Goal: Information Seeking & Learning: Check status

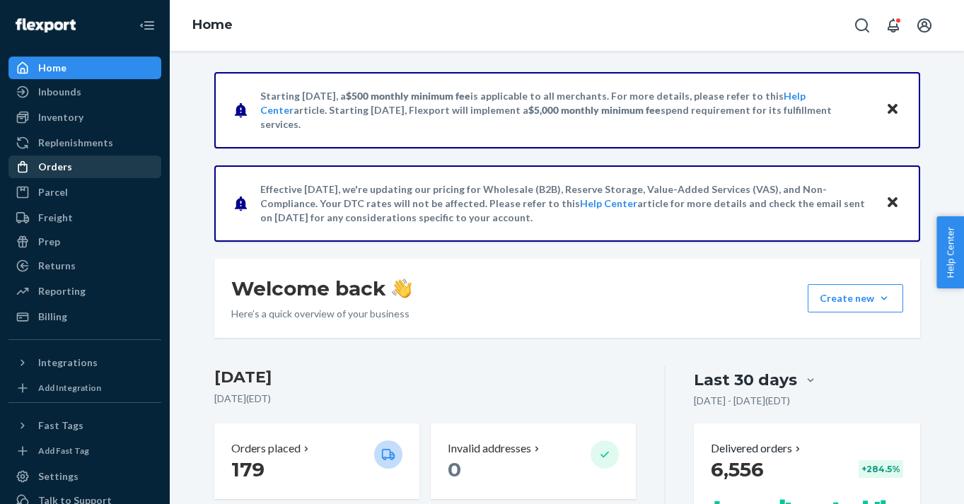
click at [55, 171] on div "Orders" at bounding box center [55, 167] width 34 height 14
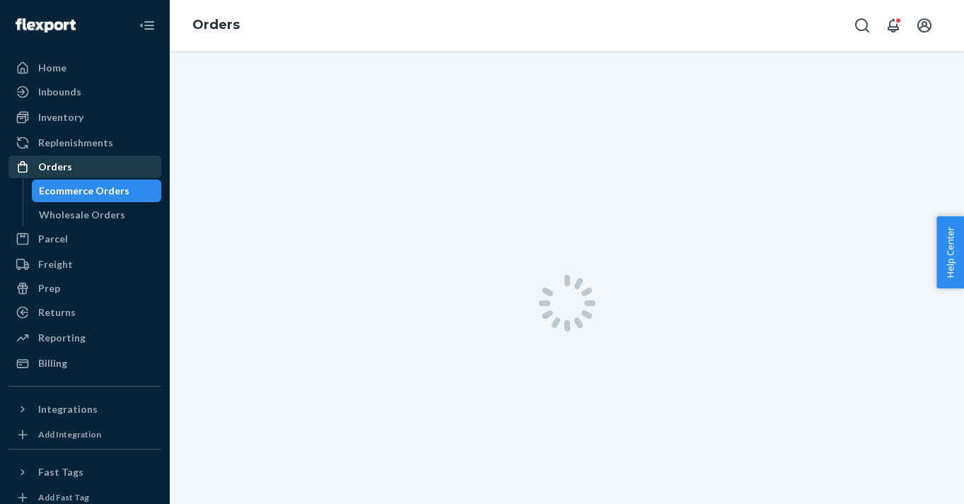
click at [62, 169] on div "Orders" at bounding box center [55, 167] width 34 height 14
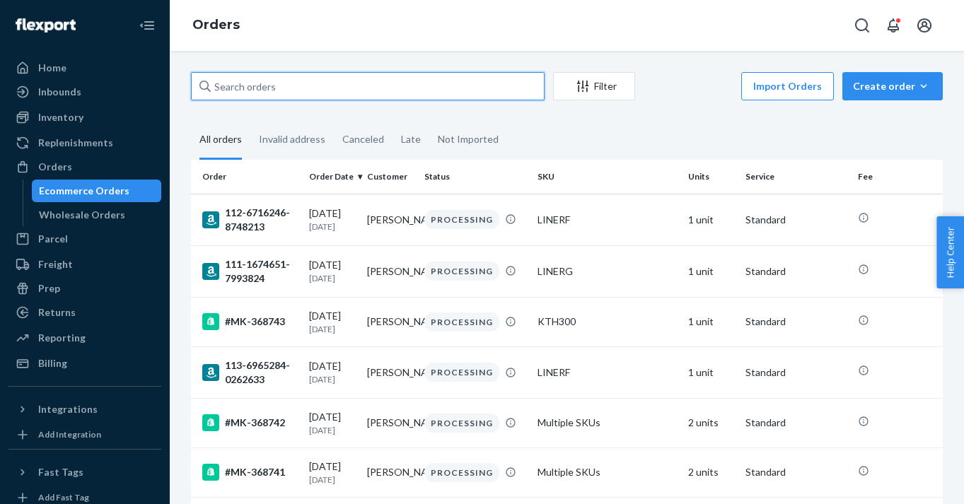
click at [287, 95] on input "text" at bounding box center [368, 86] width 354 height 28
paste input "112-8964571-3252254"
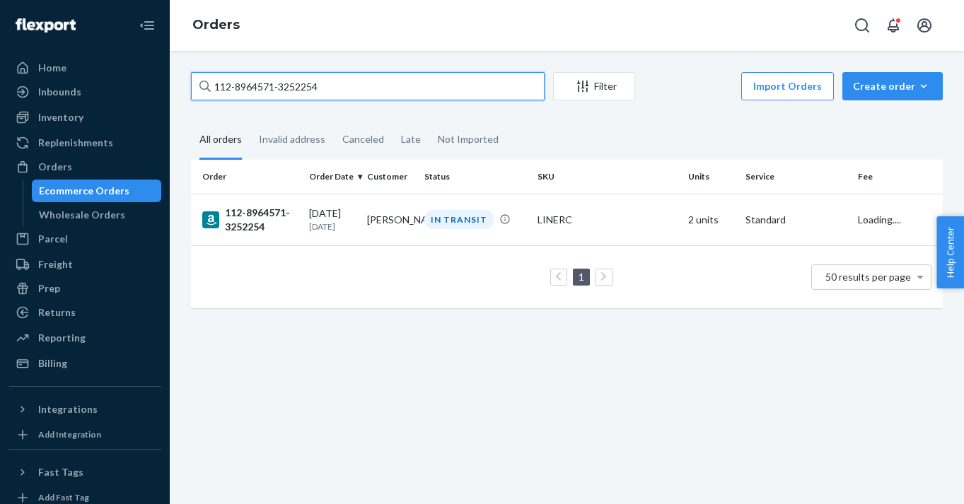
type input "112-8964571-3252254"
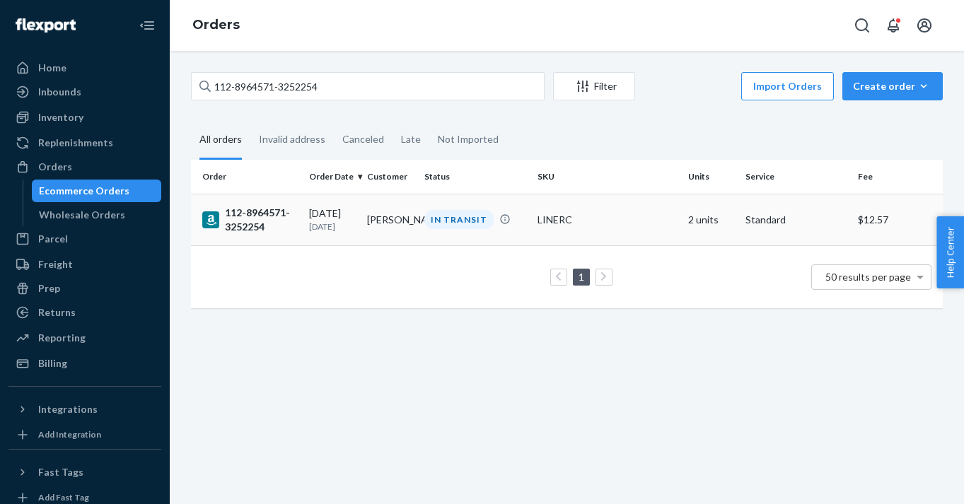
click at [243, 216] on div "112-8964571-3252254" at bounding box center [249, 220] width 95 height 28
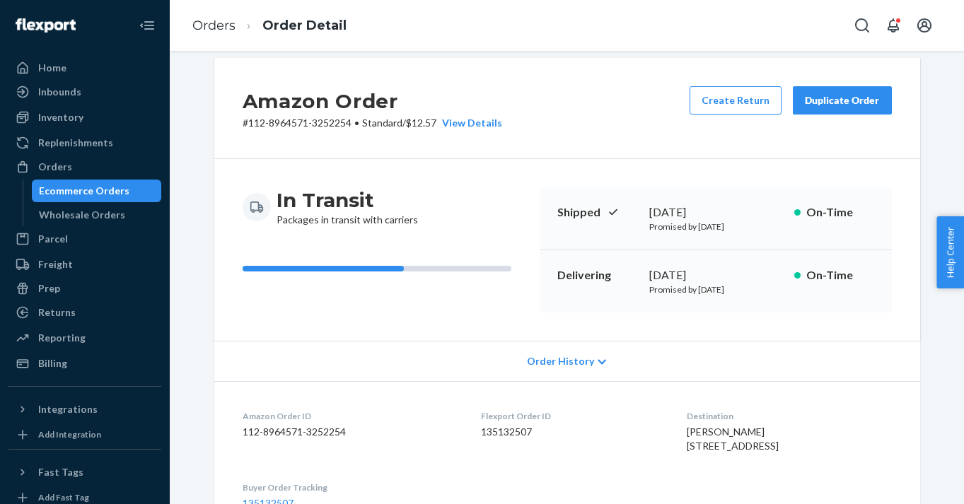
scroll to position [17, 0]
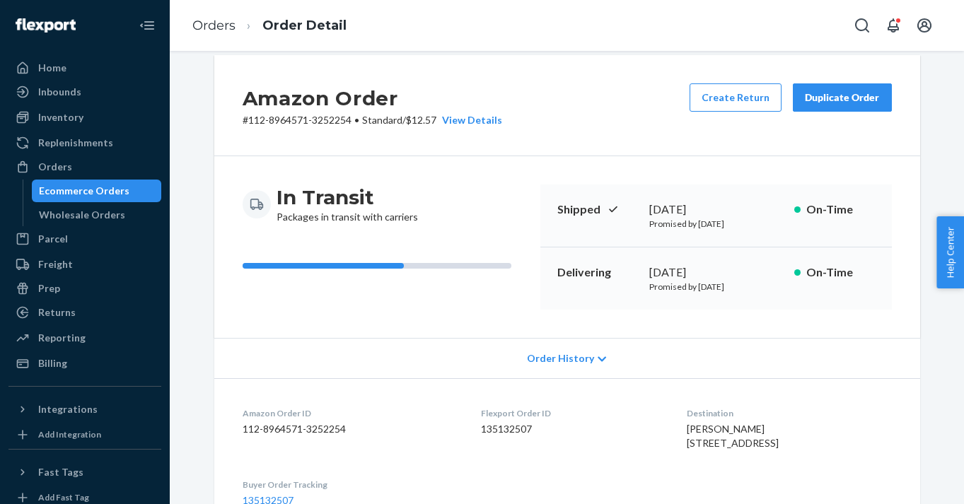
click at [97, 195] on div "Ecommerce Orders" at bounding box center [84, 191] width 90 height 14
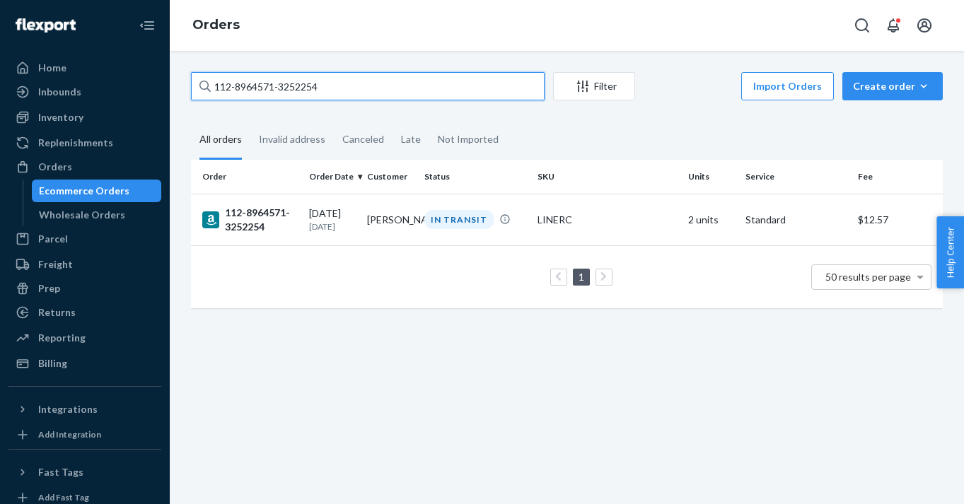
click at [318, 95] on input "112-8964571-3252254" at bounding box center [368, 86] width 354 height 28
paste input "368076"
type input "368076"
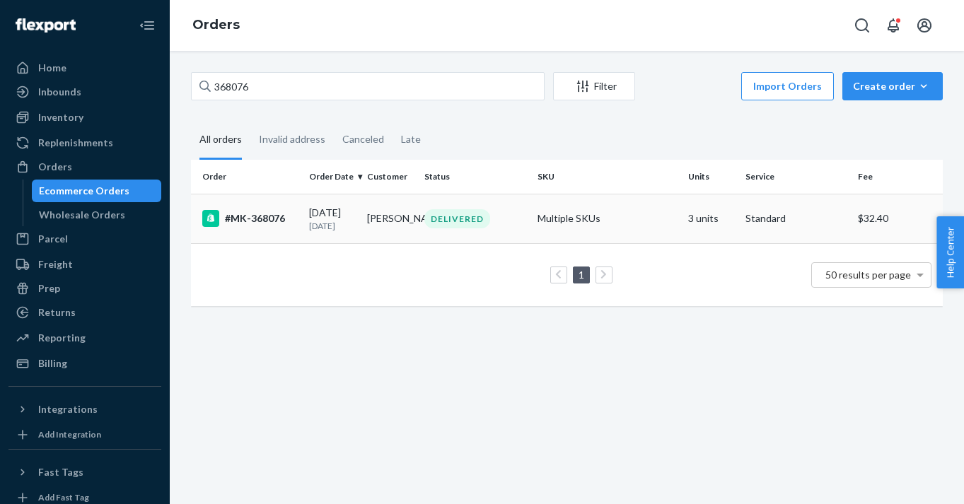
click at [264, 218] on div "#MK-368076" at bounding box center [249, 218] width 95 height 17
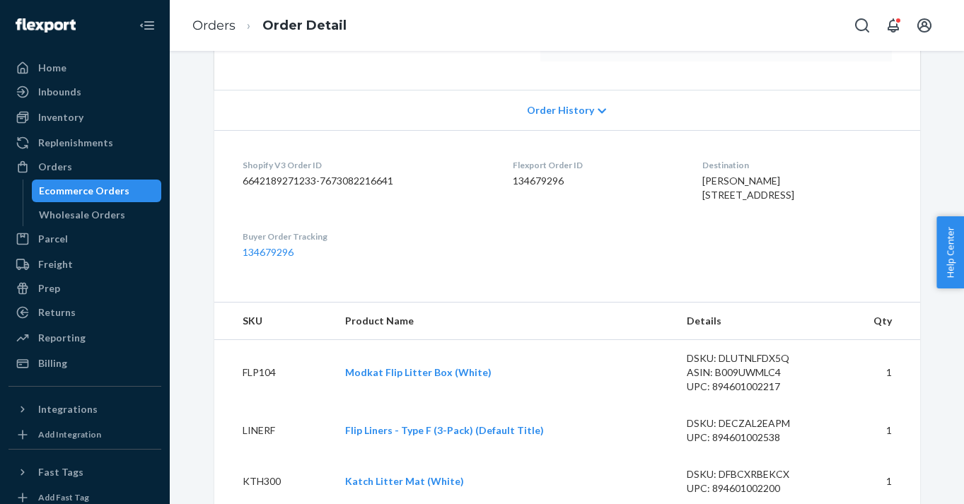
scroll to position [24, 0]
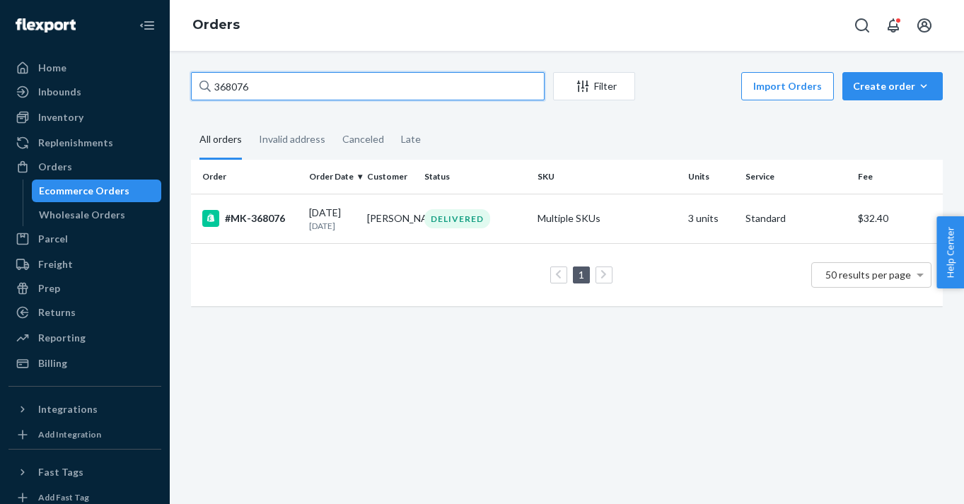
click at [284, 87] on input "368076" at bounding box center [368, 86] width 354 height 28
paste input "[PERSON_NAME]"
type input "[PERSON_NAME]"
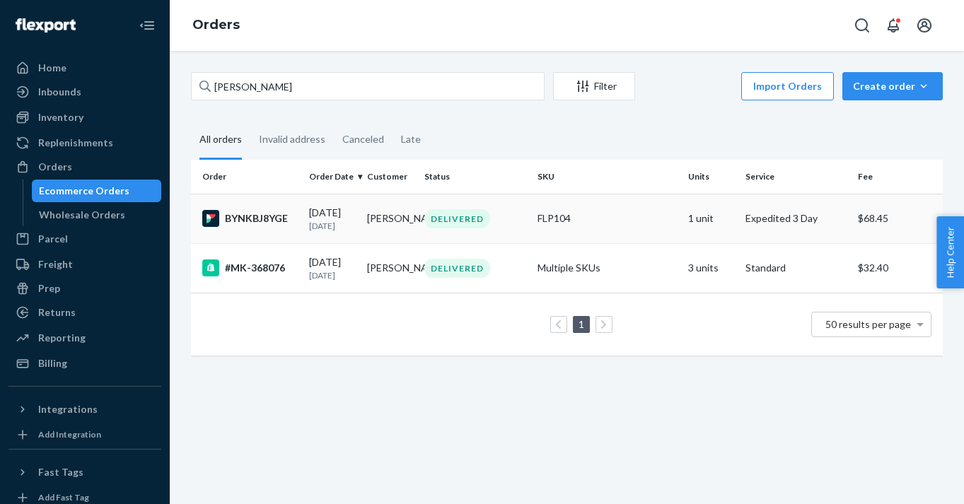
click at [269, 222] on div "BYNKBJ8YGE" at bounding box center [249, 218] width 95 height 17
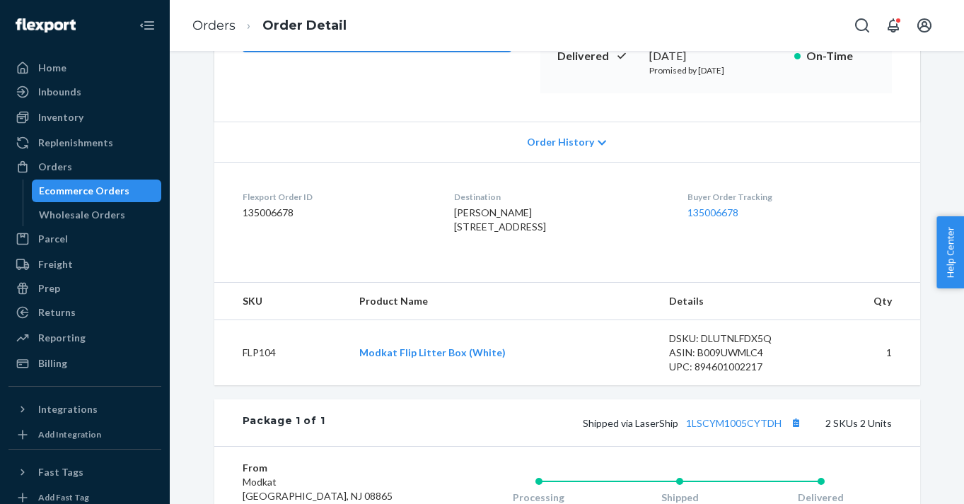
scroll to position [291, 0]
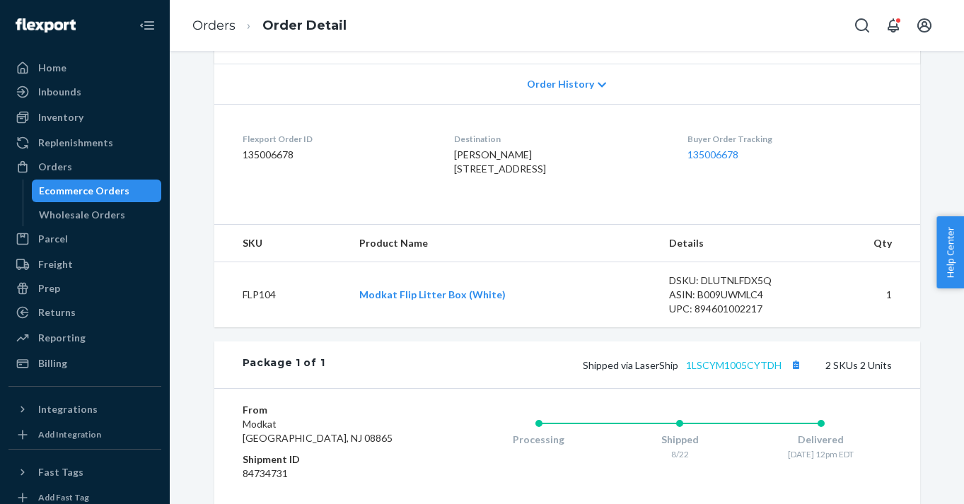
click at [740, 371] on link "1LSCYM1005CYTDH" at bounding box center [733, 365] width 95 height 12
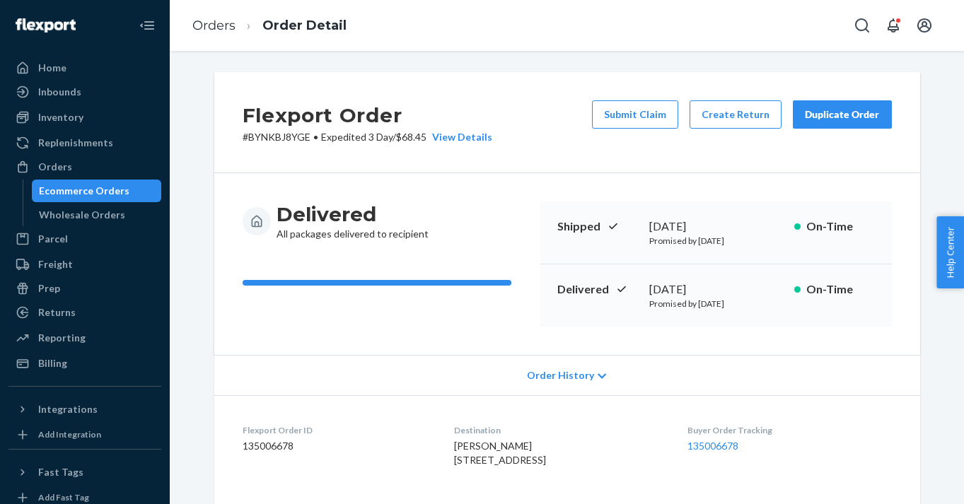
scroll to position [0, 0]
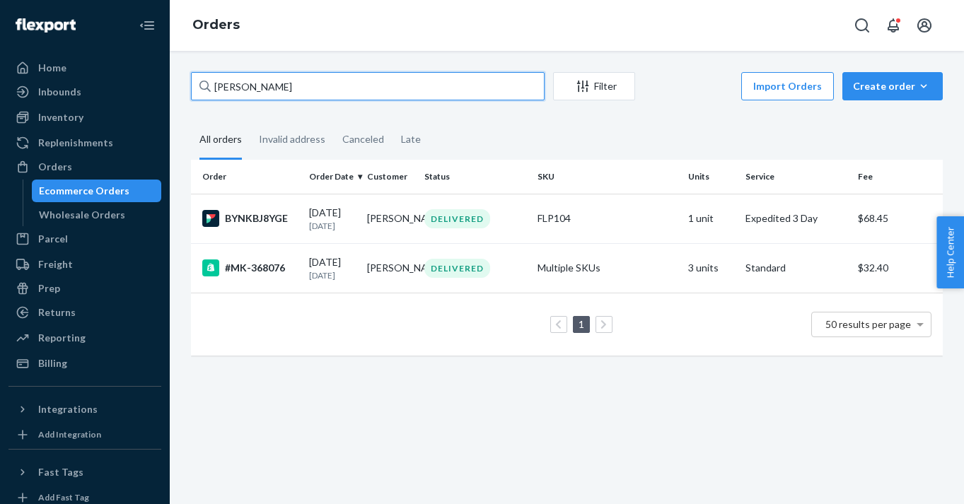
click at [272, 95] on input "[PERSON_NAME]" at bounding box center [368, 86] width 354 height 28
paste input "368276"
click at [272, 95] on input "[PERSON_NAME] 368276" at bounding box center [368, 86] width 354 height 28
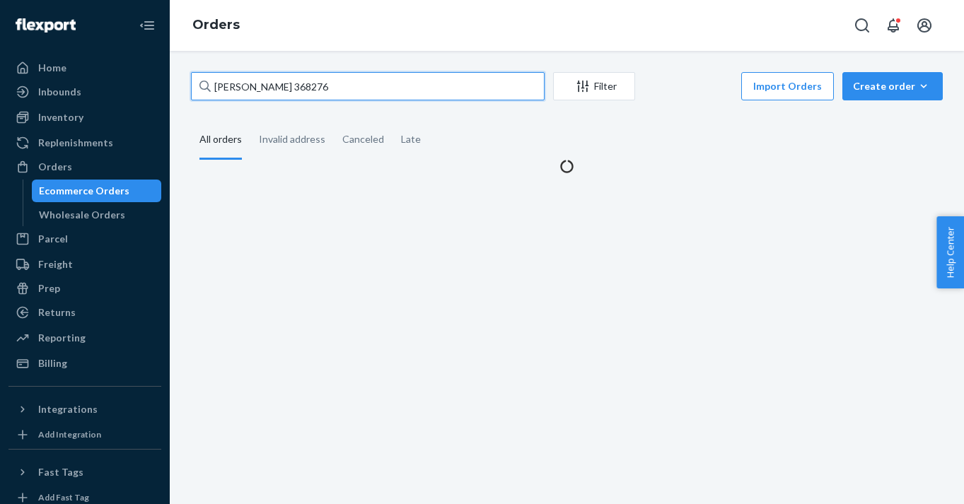
paste input "text"
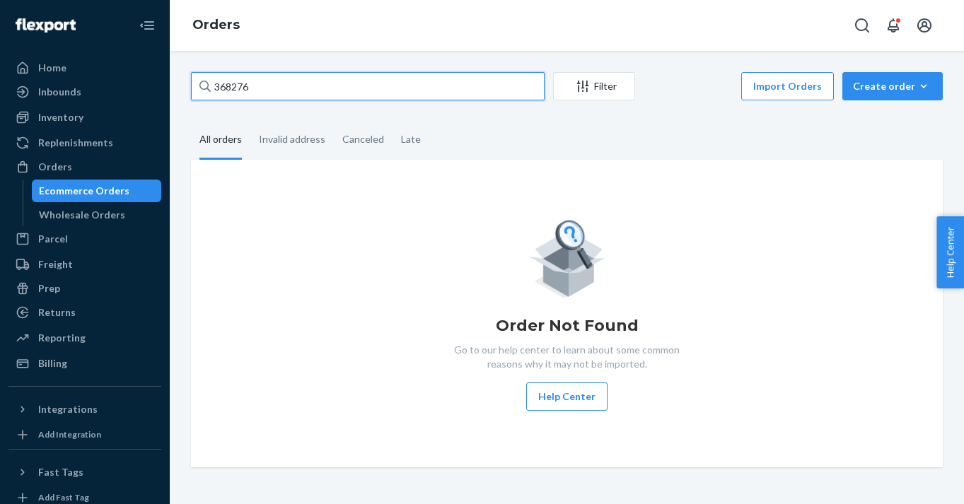
click at [270, 78] on input "368276" at bounding box center [368, 86] width 354 height 28
type input "mk-368276"
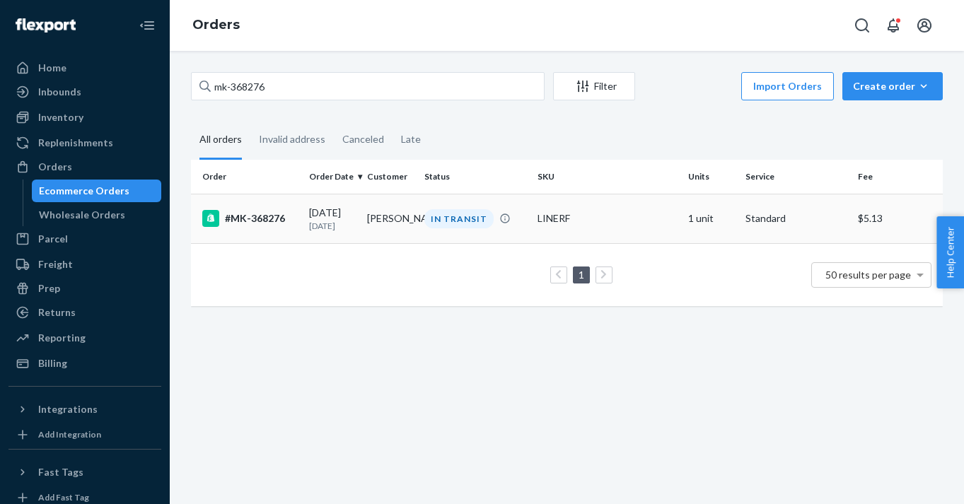
click at [240, 220] on div "#MK-368276" at bounding box center [249, 218] width 95 height 17
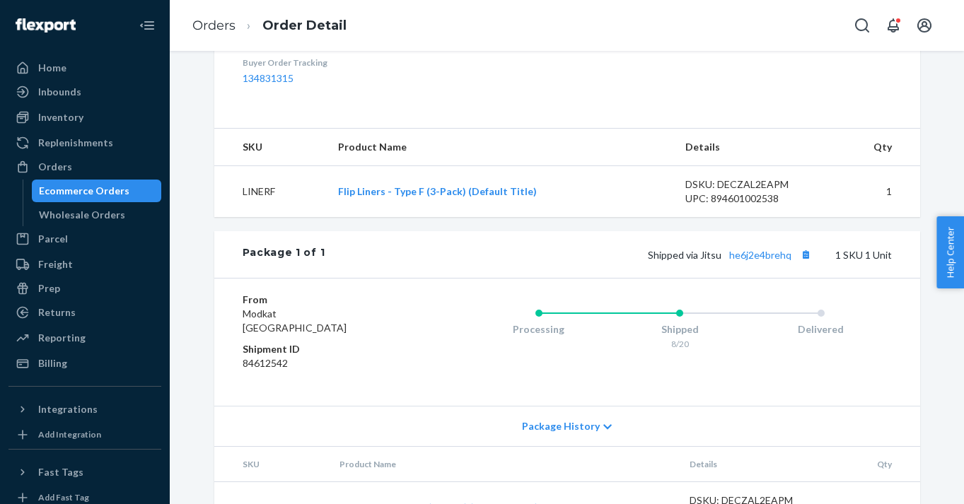
scroll to position [455, 0]
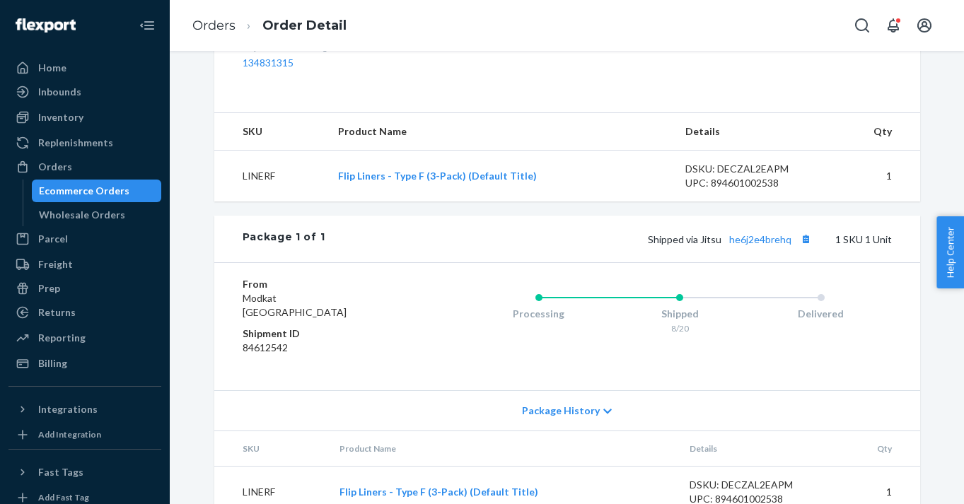
click at [741, 248] on div "Shipped via Jitsu he6j2e4brehq 1 SKU 1 Unit" at bounding box center [608, 239] width 566 height 18
click at [747, 245] on link "he6j2e4brehq" at bounding box center [760, 239] width 62 height 12
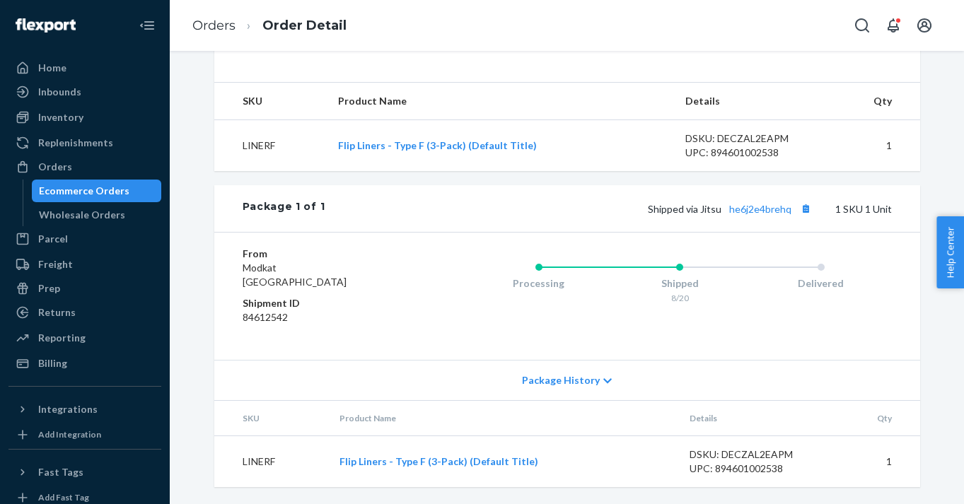
scroll to position [0, 0]
click at [85, 191] on div "Ecommerce Orders" at bounding box center [84, 191] width 90 height 14
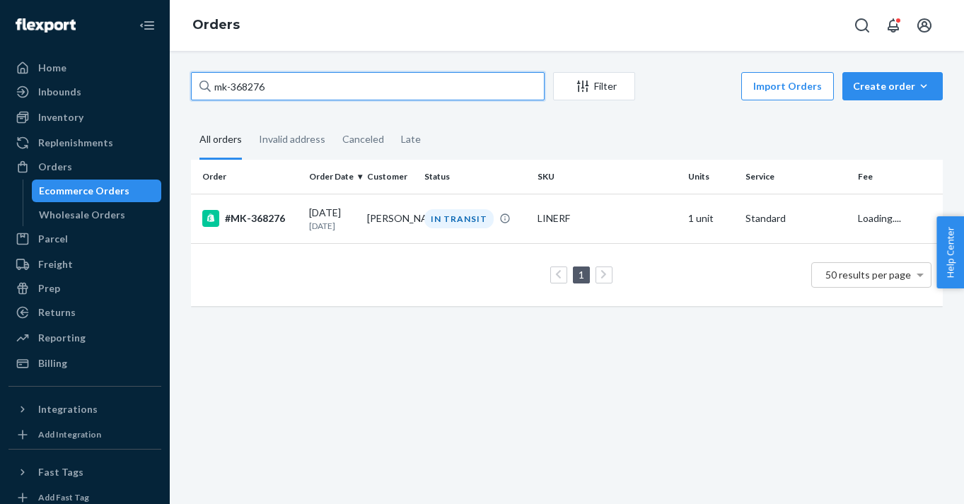
click at [317, 81] on input "mk-368276" at bounding box center [368, 86] width 354 height 28
paste input "SYJSON8TXE"
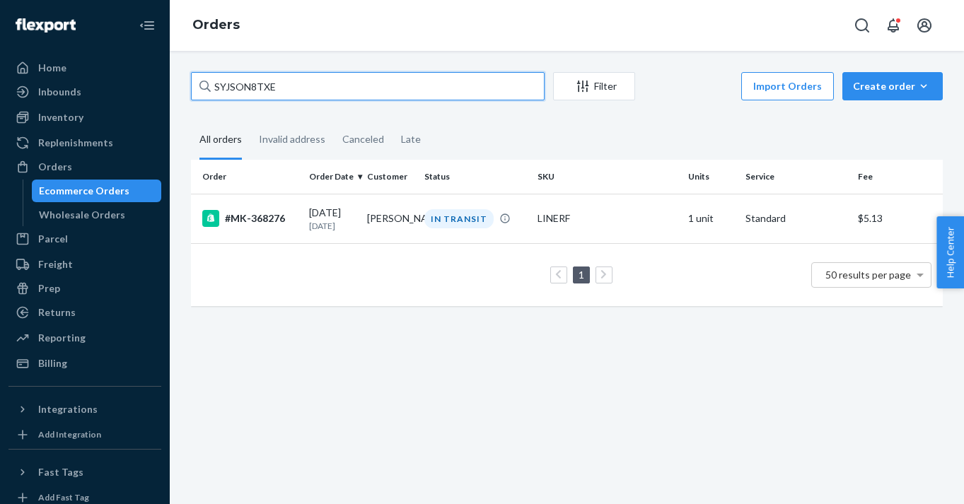
type input "SYJSON8TXE"
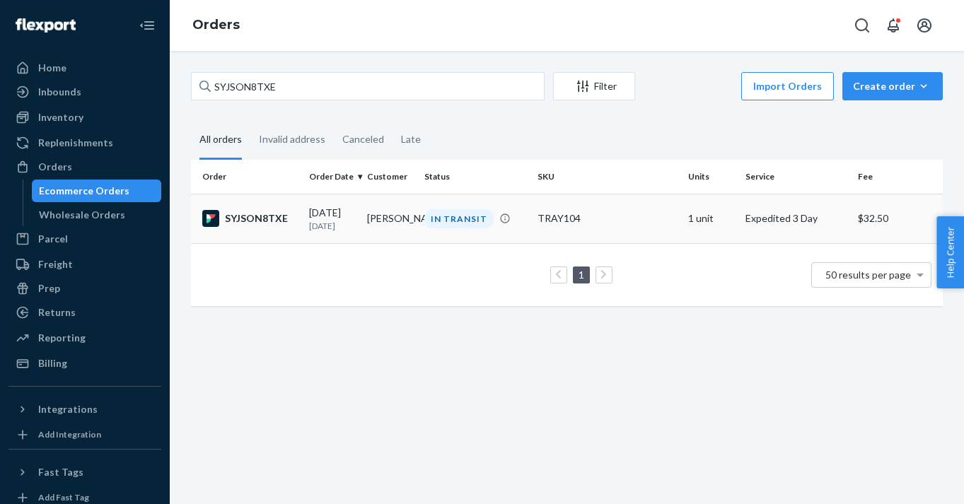
click at [256, 210] on td "SYJSON8TXE" at bounding box center [247, 218] width 112 height 49
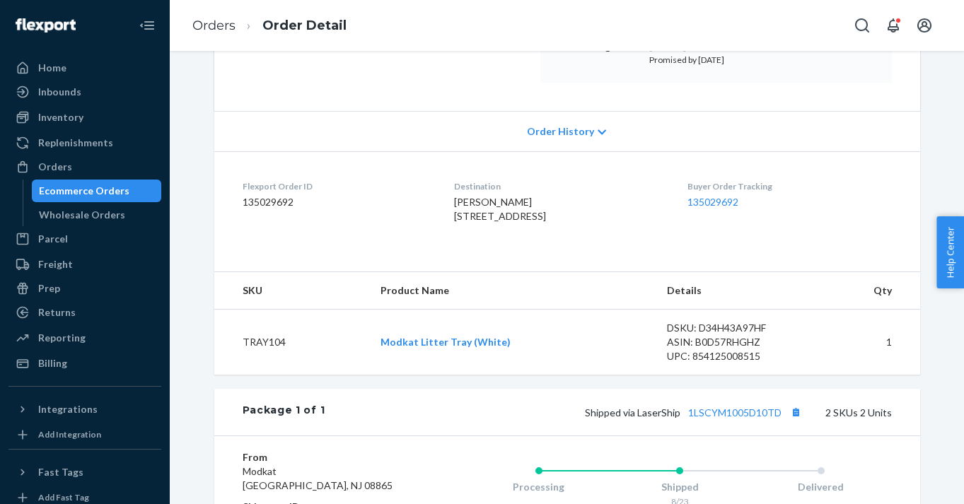
scroll to position [258, 0]
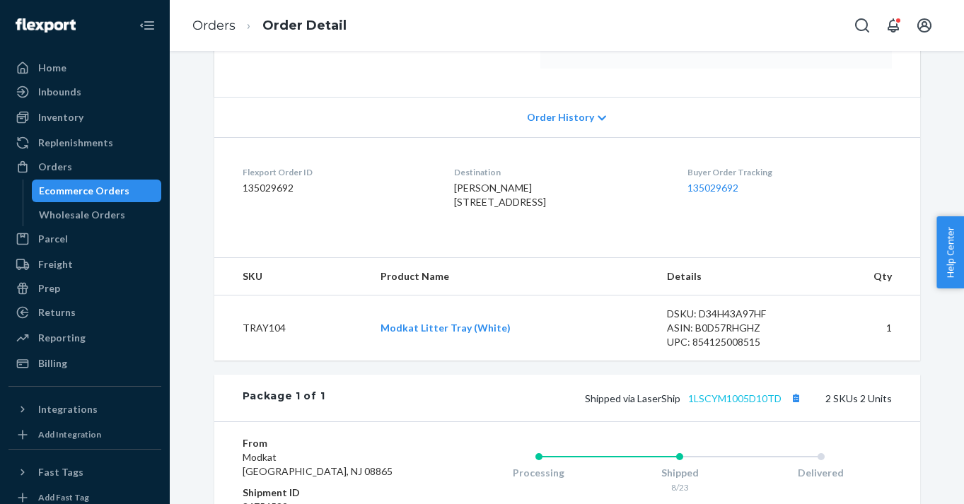
click at [726, 404] on link "1LSCYM1005D10TD" at bounding box center [734, 398] width 93 height 12
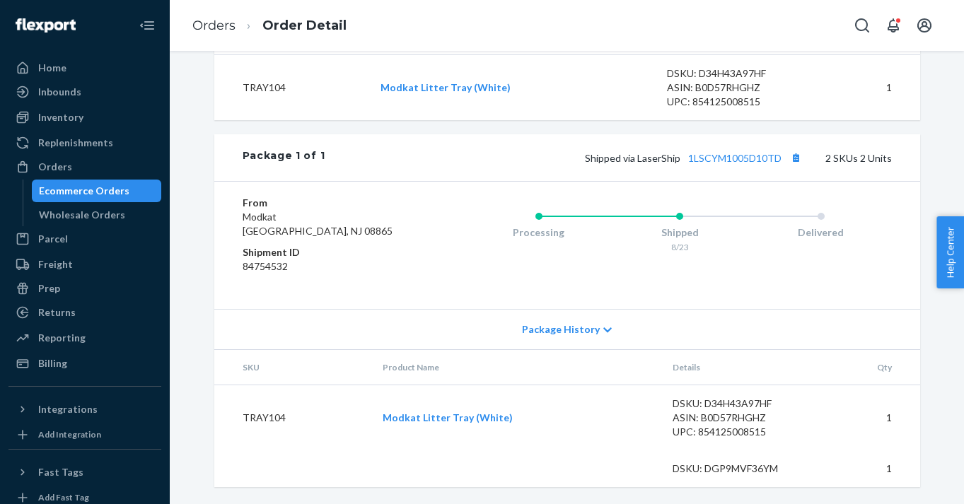
scroll to position [525, 0]
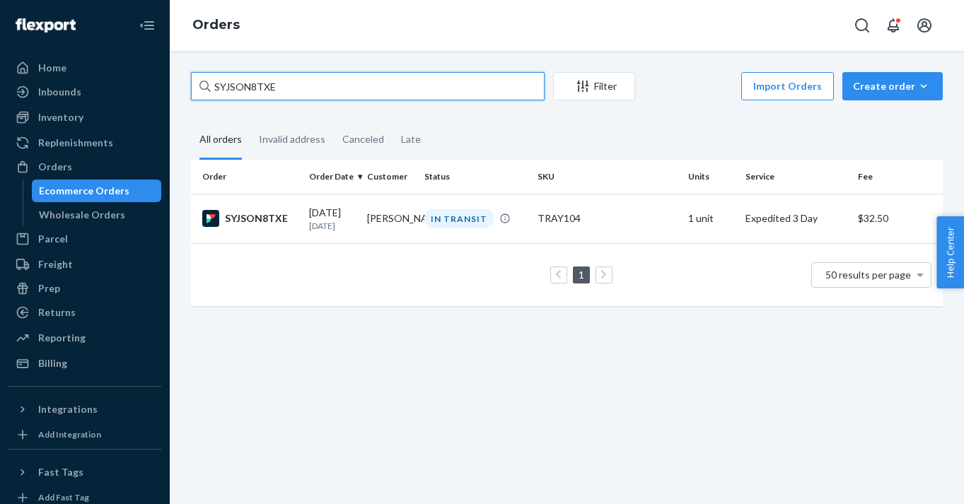
click at [320, 95] on input "SYJSON8TXE" at bounding box center [368, 86] width 354 height 28
paste input "RK-H2QHYGX"
type input "RK-H2QHYGX"
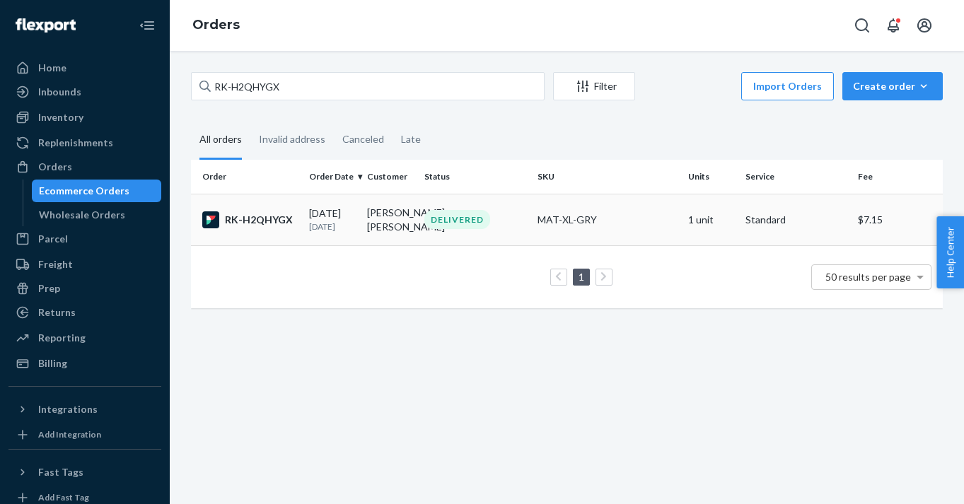
click at [271, 221] on div "RK-H2QHYGX" at bounding box center [249, 219] width 95 height 17
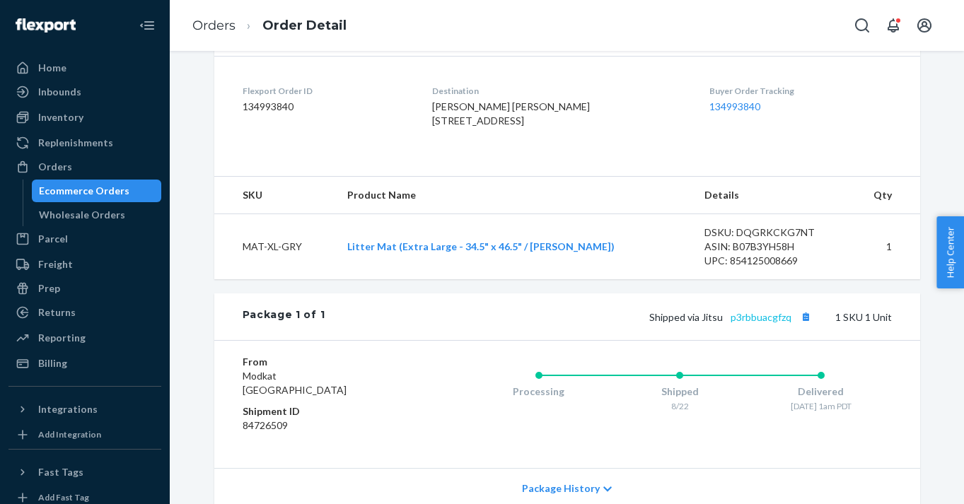
scroll to position [360, 0]
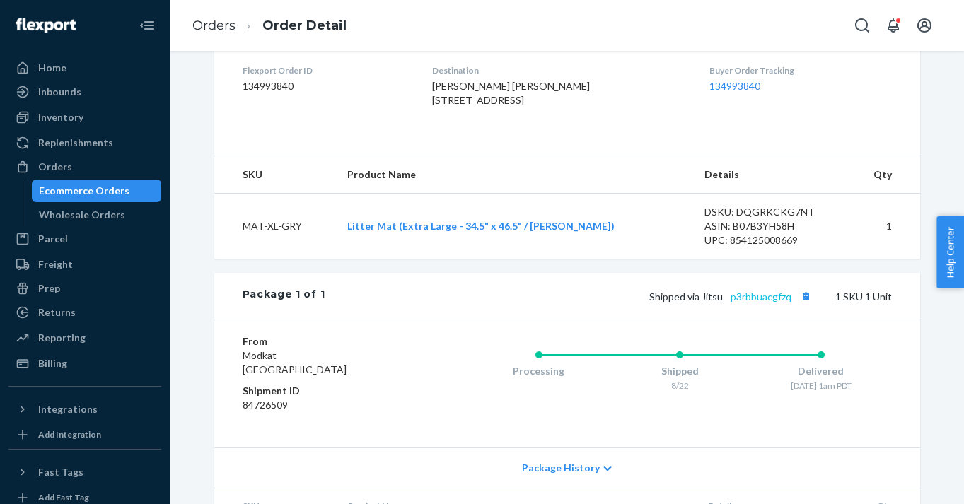
click at [743, 303] on link "p3rbbuacgfzq" at bounding box center [760, 297] width 61 height 12
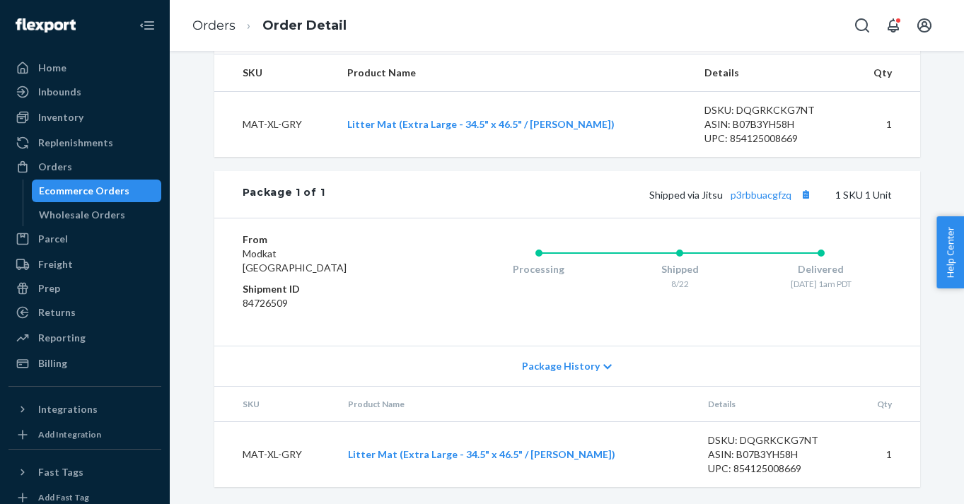
scroll to position [489, 0]
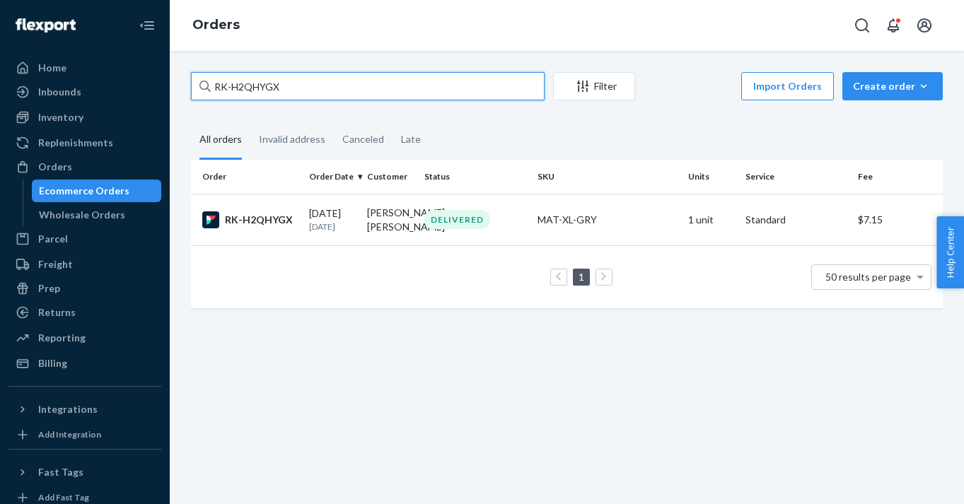
click at [263, 98] on input "RK-H2QHYGX" at bounding box center [368, 86] width 354 height 28
paste input "#BKQG65BTXG"
type input "#BKQG65BTXG"
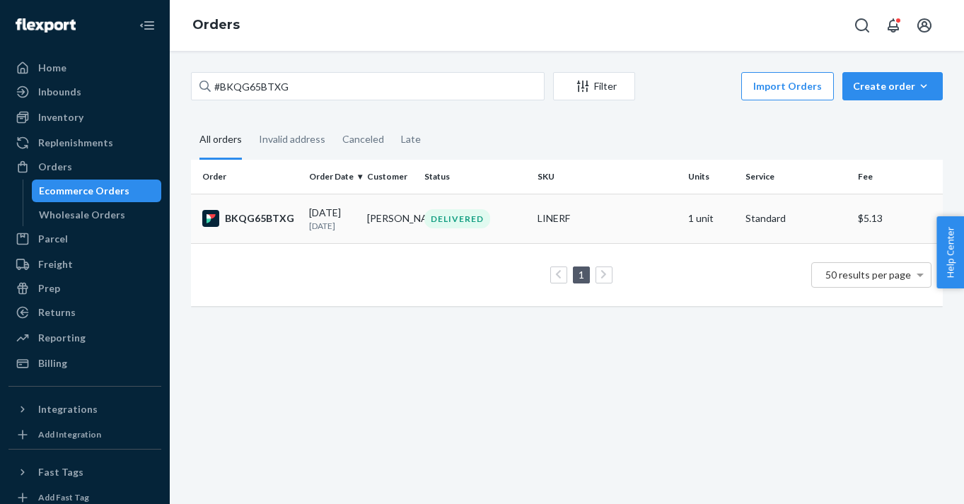
click at [260, 216] on div "BKQG65BTXG" at bounding box center [249, 218] width 95 height 17
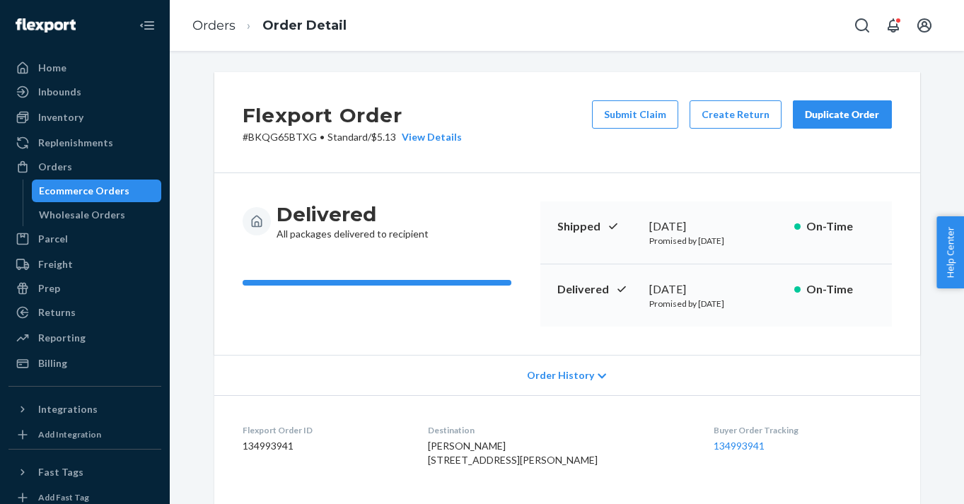
scroll to position [456, 0]
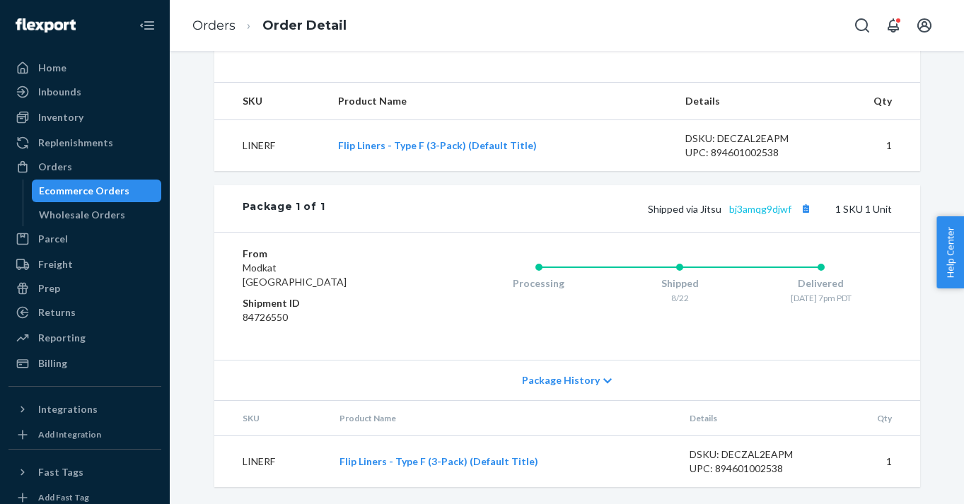
click at [757, 215] on link "bj3amqg9djwf" at bounding box center [760, 209] width 62 height 12
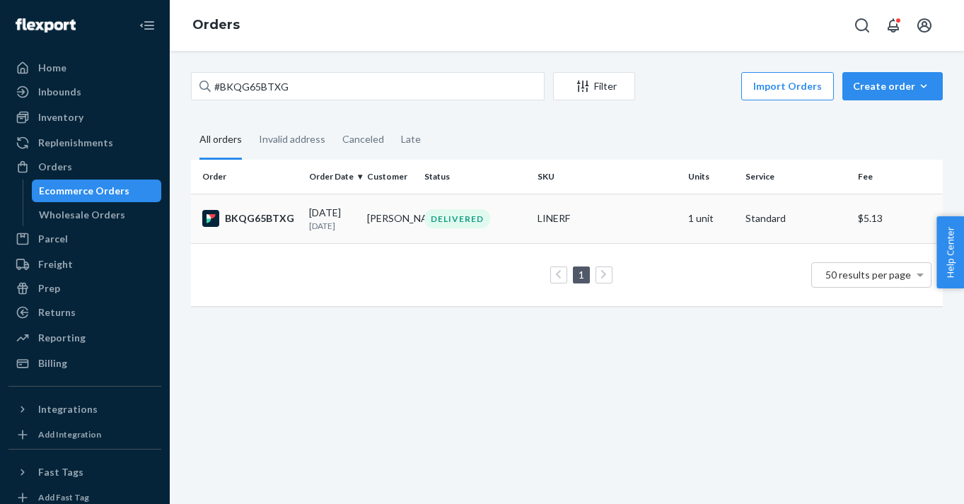
click at [282, 209] on td "BKQG65BTXG" at bounding box center [247, 218] width 112 height 49
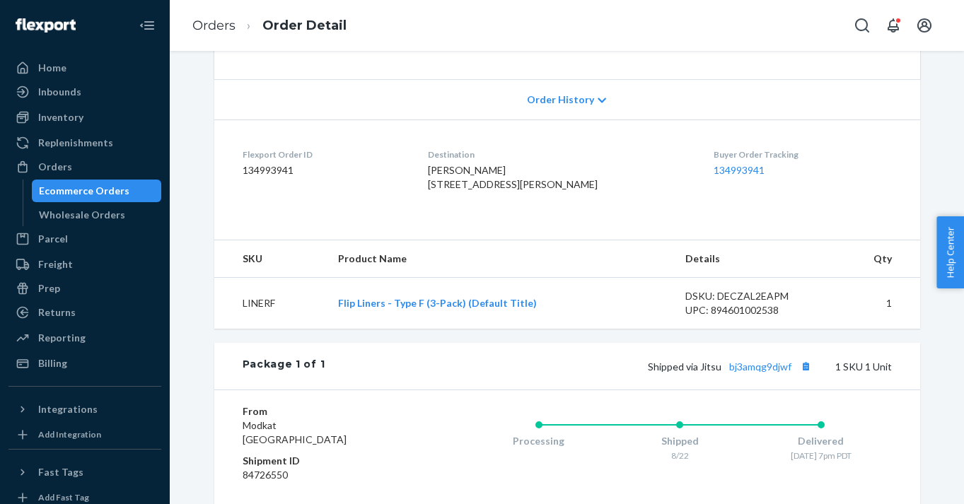
scroll to position [276, 0]
click at [90, 190] on div "Ecommerce Orders" at bounding box center [84, 191] width 90 height 14
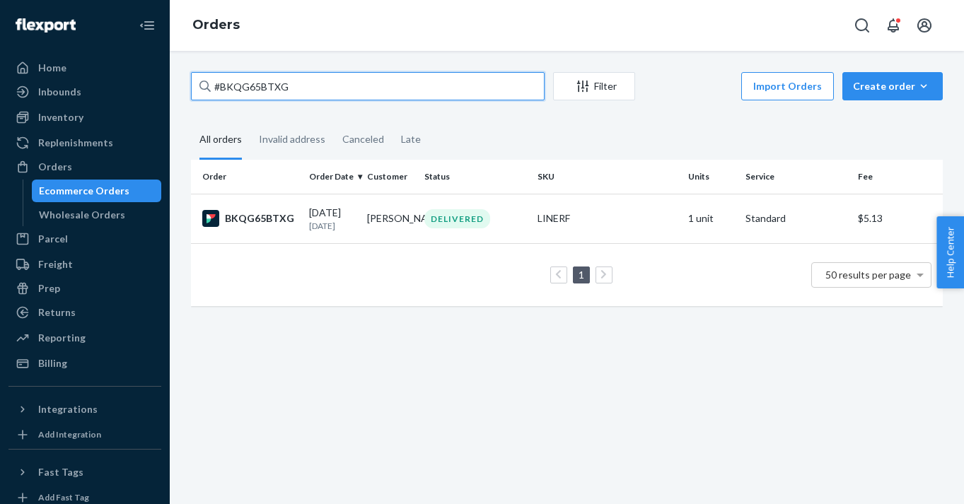
click at [298, 97] on input "#BKQG65BTXG" at bounding box center [368, 86] width 354 height 28
paste input "B1T21C4YLX"
type input "B1T21C4YLX"
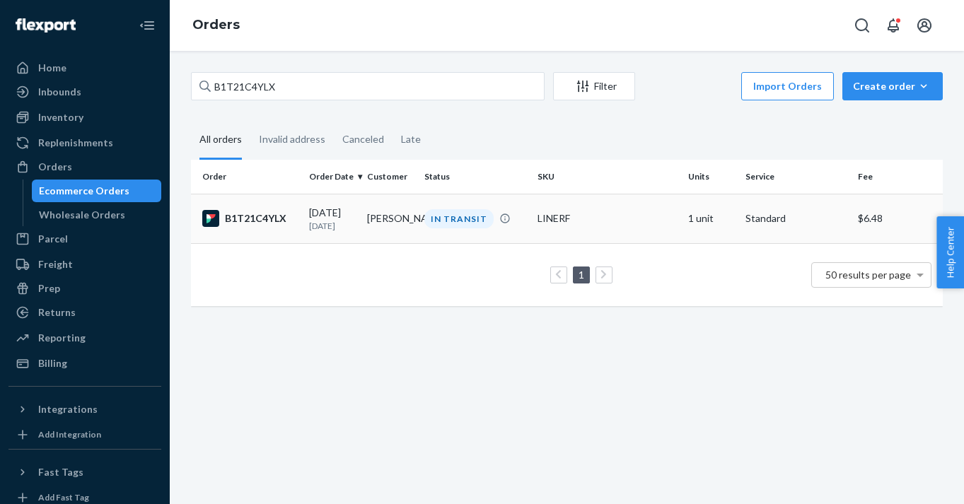
click at [273, 214] on div "B1T21C4YLX" at bounding box center [249, 218] width 95 height 17
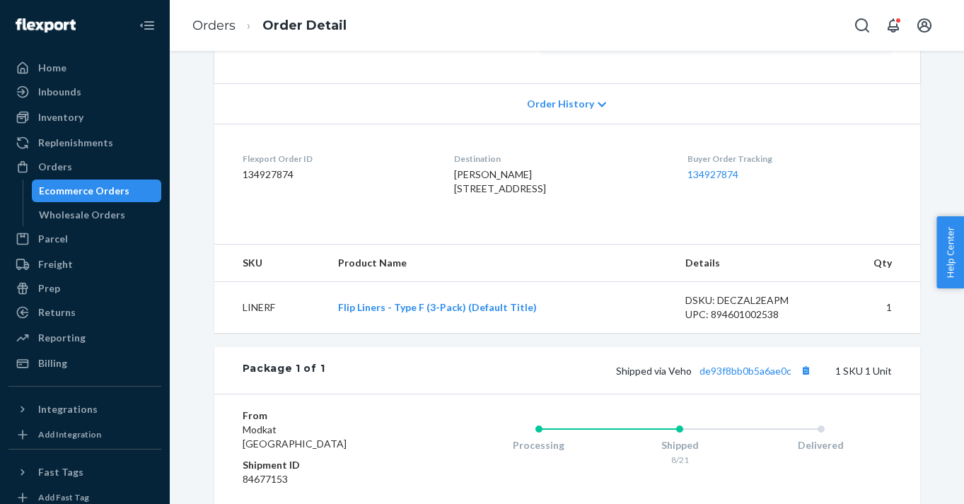
scroll to position [314, 0]
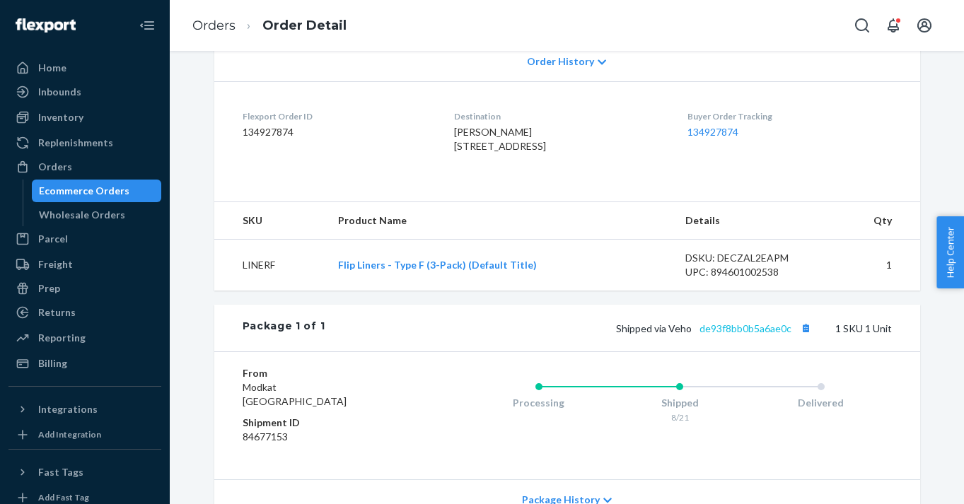
click at [747, 334] on link "de93f8bb0b5a6ae0c" at bounding box center [745, 328] width 92 height 12
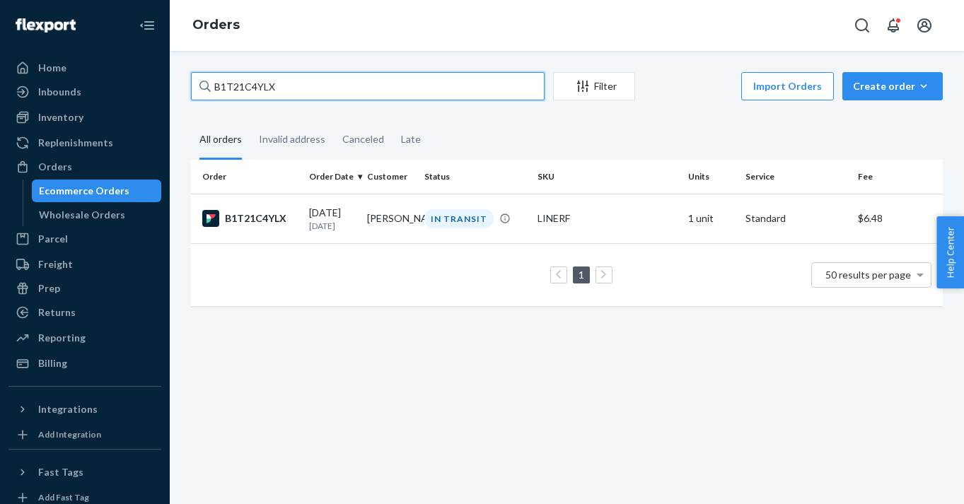
click at [262, 86] on input "B1T21C4YLX" at bounding box center [368, 86] width 354 height 28
paste input "367550"
type input "367550"
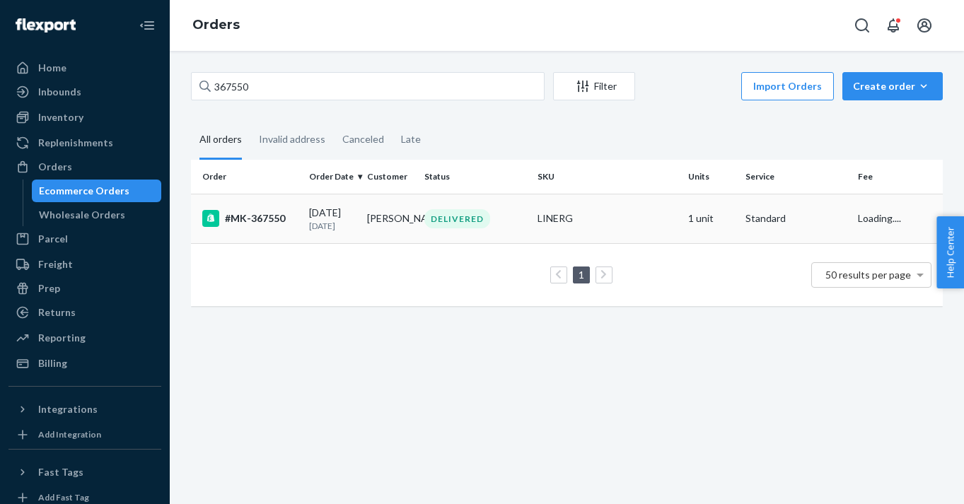
click at [262, 216] on div "#MK-367550" at bounding box center [249, 218] width 95 height 17
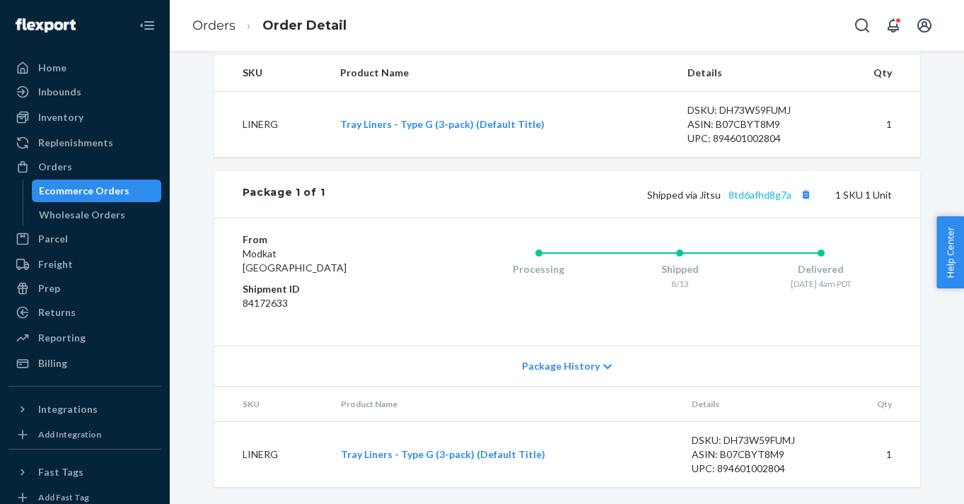
scroll to position [540, 0]
click at [784, 197] on link "8td6afhd8g7a" at bounding box center [759, 195] width 63 height 12
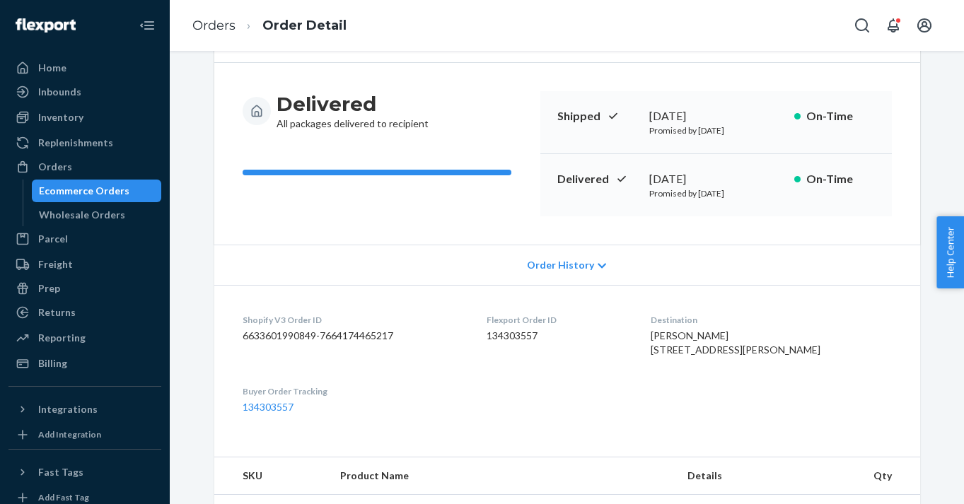
scroll to position [85, 0]
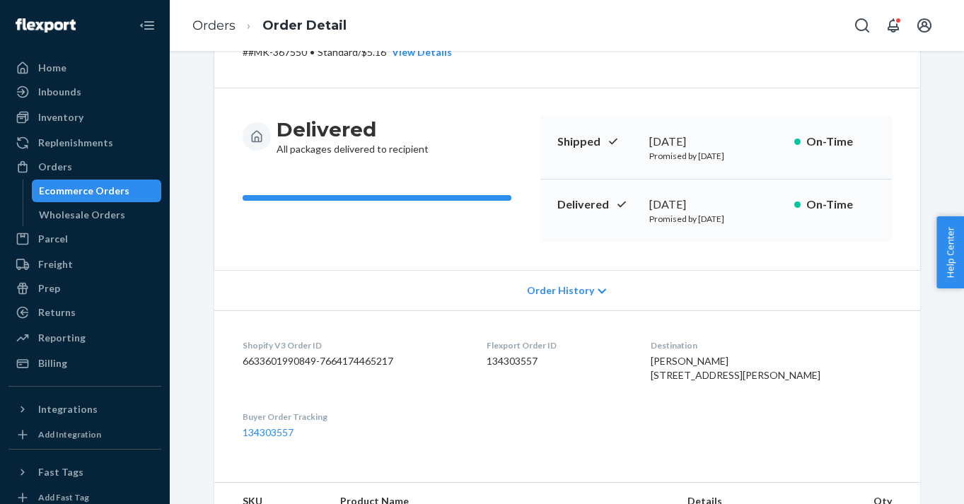
drag, startPoint x: 685, startPoint y: 366, endPoint x: 810, endPoint y: 392, distance: 127.0
click at [810, 382] on div "[PERSON_NAME] [STREET_ADDRESS][PERSON_NAME]" at bounding box center [770, 368] width 241 height 28
drag, startPoint x: 809, startPoint y: 384, endPoint x: 786, endPoint y: 351, distance: 39.6
click at [786, 351] on div "Destination [PERSON_NAME] [STREET_ADDRESS][PERSON_NAME]" at bounding box center [770, 363] width 241 height 49
copy span "[PERSON_NAME] [STREET_ADDRESS][PERSON_NAME]"
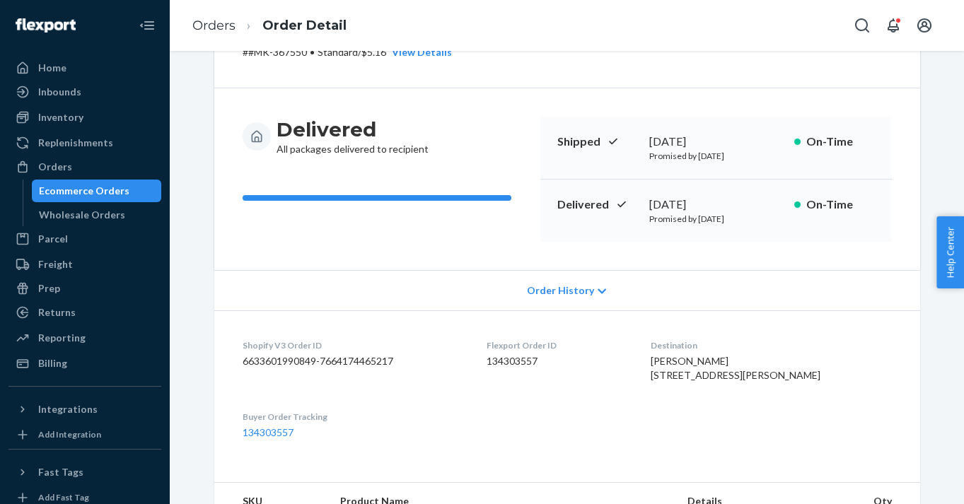
click at [93, 192] on div "Ecommerce Orders" at bounding box center [84, 191] width 90 height 14
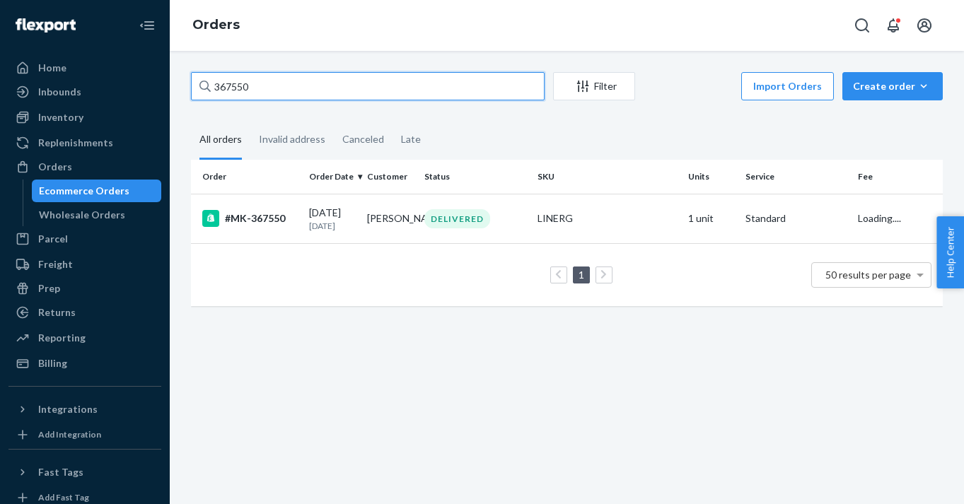
click at [308, 91] on input "367550" at bounding box center [368, 86] width 354 height 28
paste input "8766"
type input "368766"
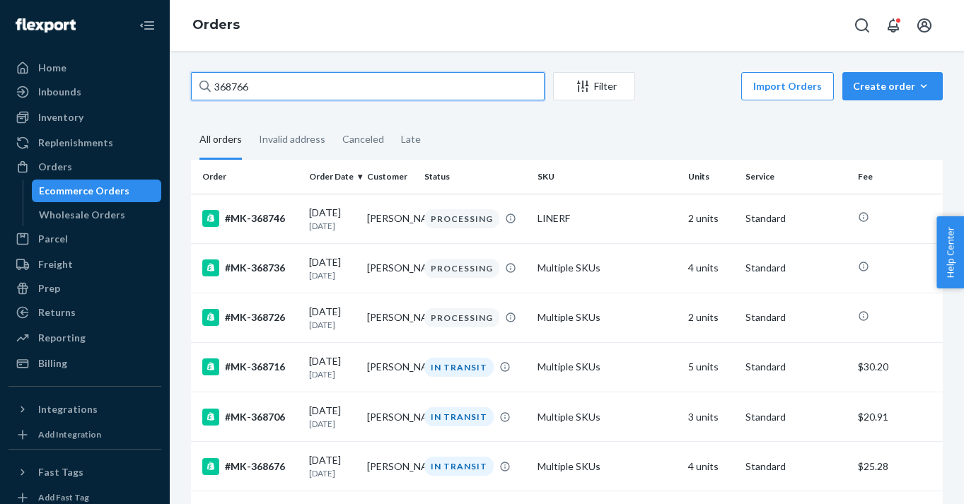
click at [312, 95] on input "368766" at bounding box center [368, 86] width 354 height 28
